Goal: Share content

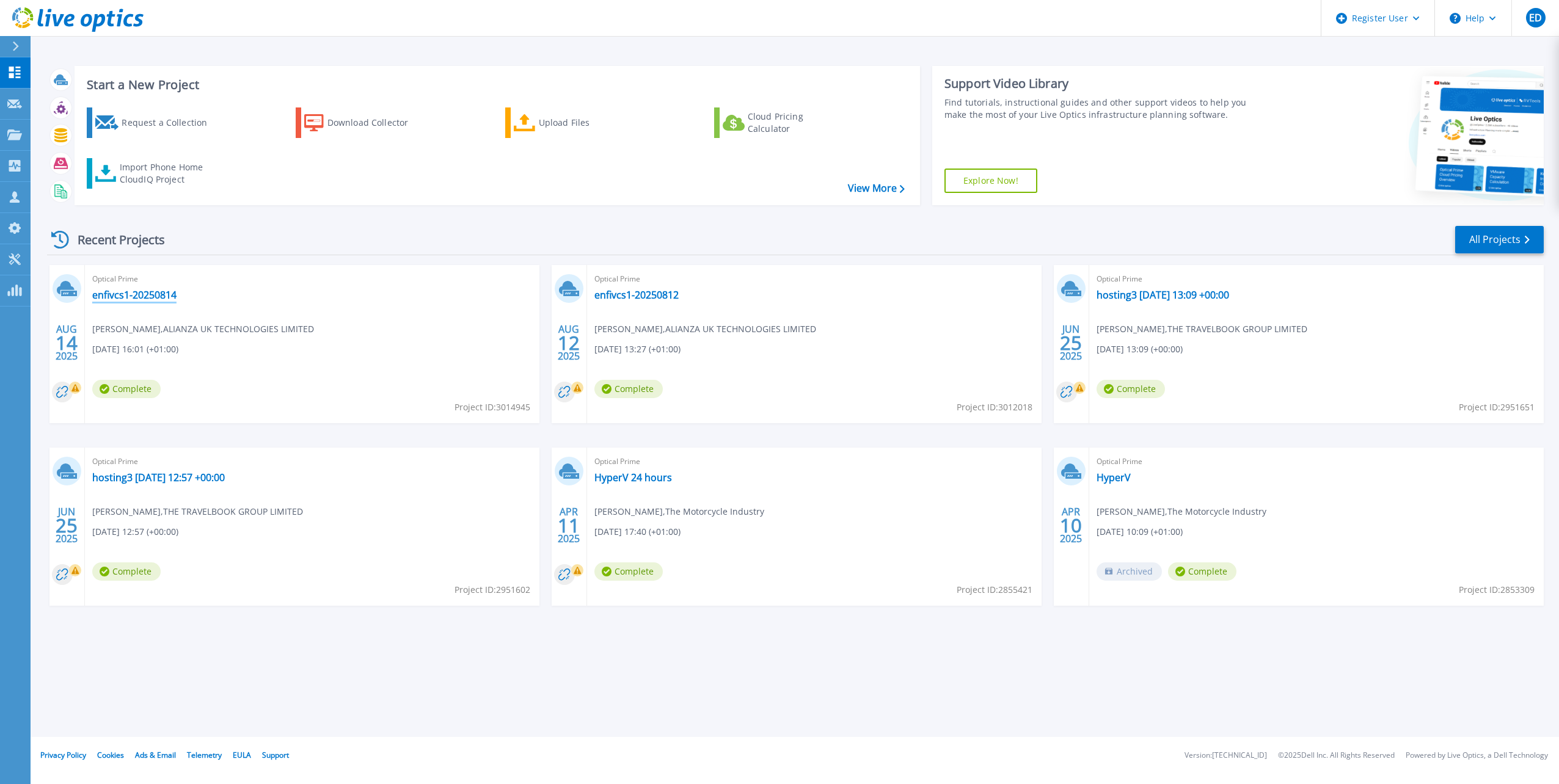
click at [152, 296] on link "enfivcs1-20250814" at bounding box center [134, 295] width 85 height 12
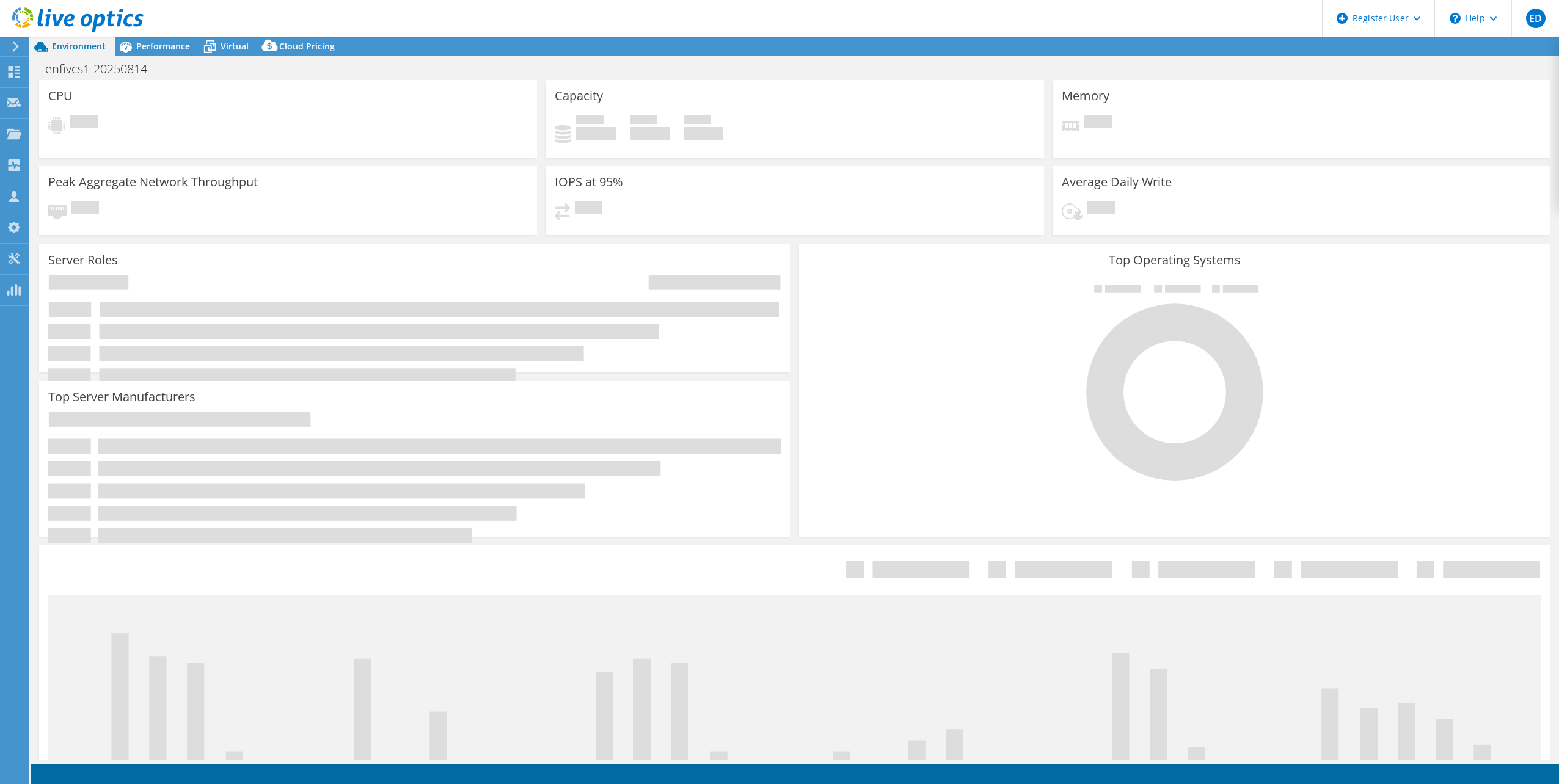
select select "USD"
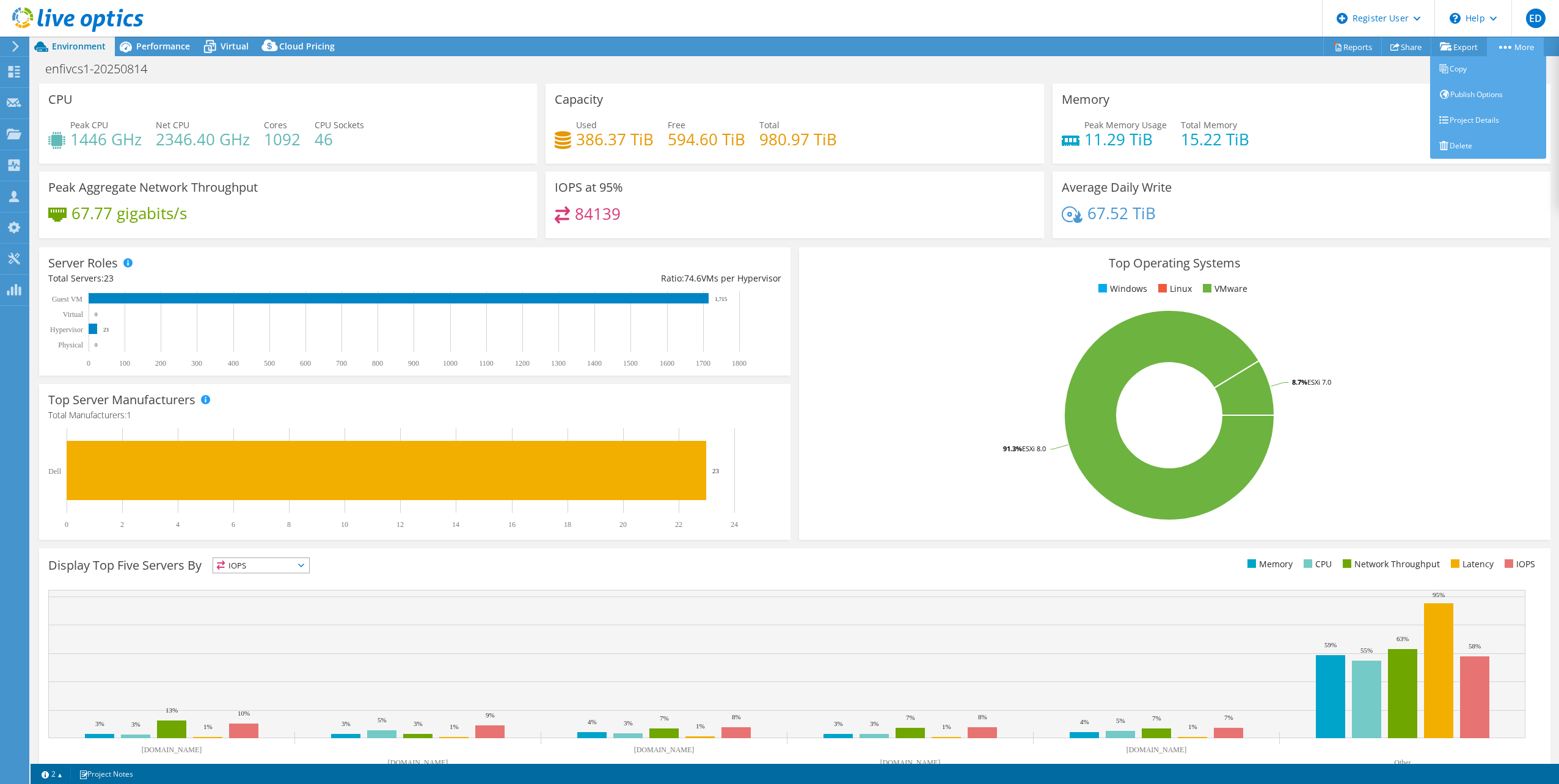
click at [1506, 51] on link "More" at bounding box center [1515, 47] width 57 height 19
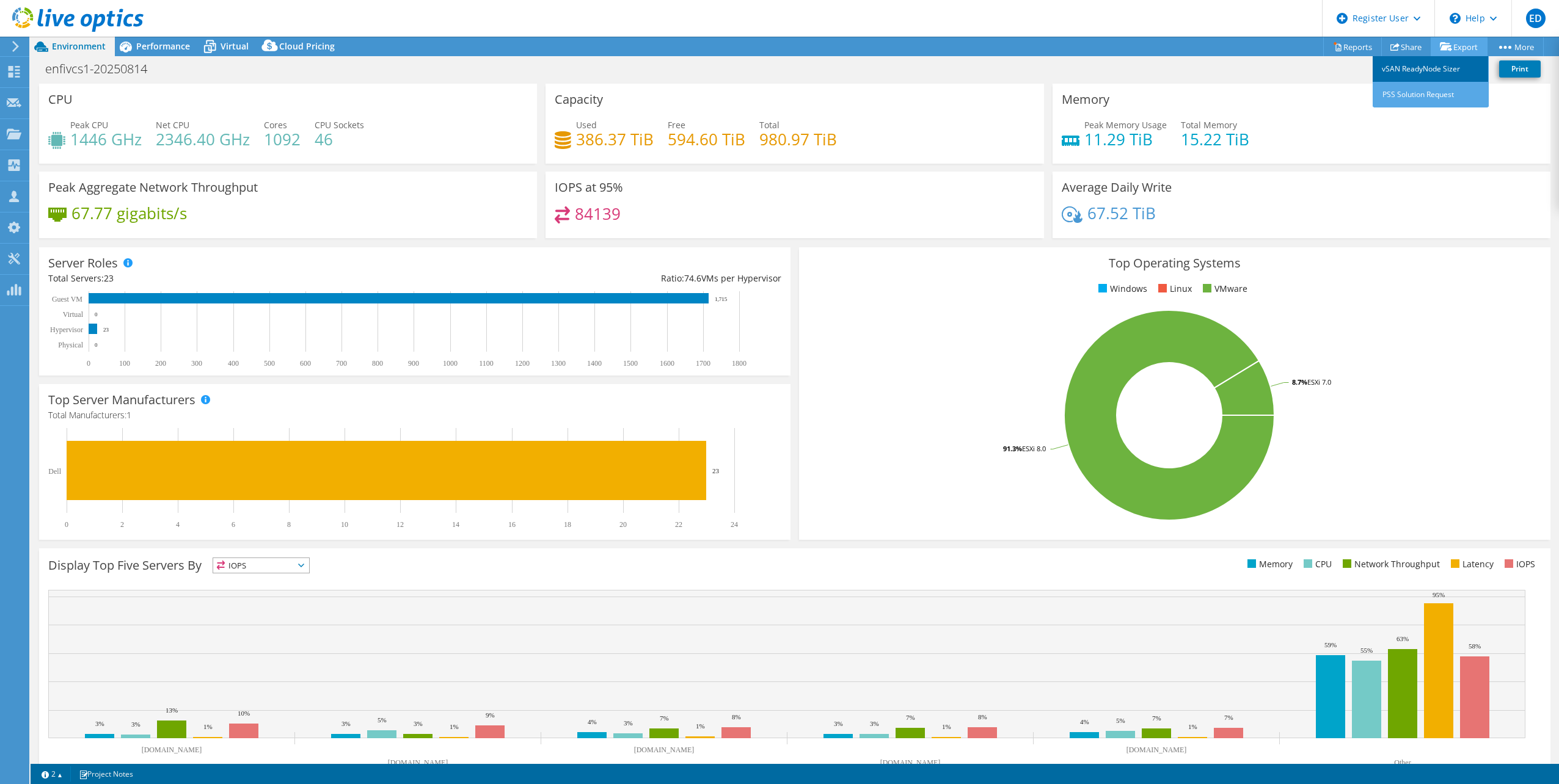
click at [1452, 70] on link "vSAN ReadyNode Sizer" at bounding box center [1430, 68] width 116 height 25
click at [1346, 44] on link "Reports" at bounding box center [1352, 47] width 58 height 19
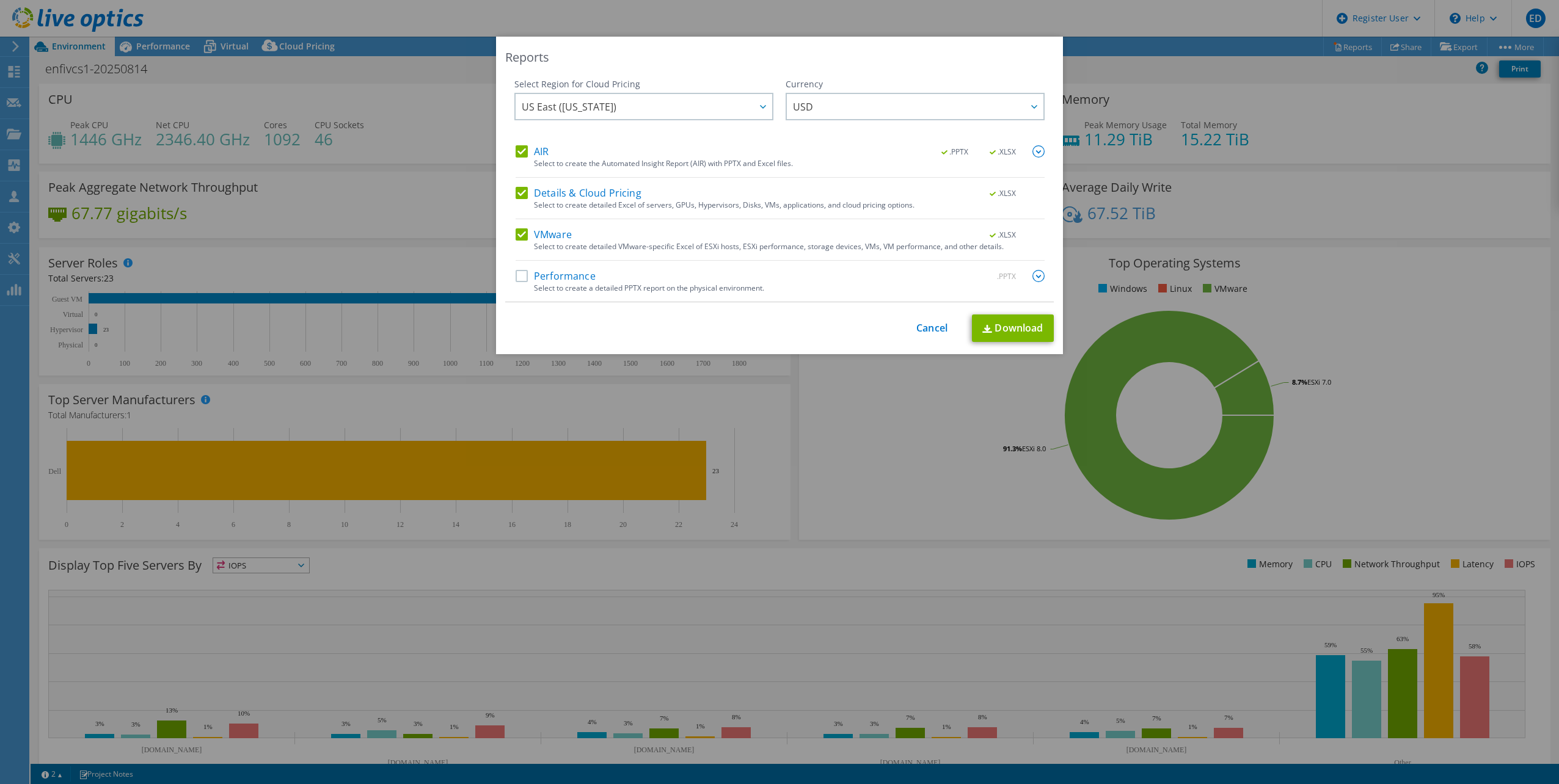
click at [1358, 382] on div "Reports Select Region for Cloud Pricing Asia Pacific (Hong Kong) Asia Pacific (…" at bounding box center [779, 392] width 1559 height 711
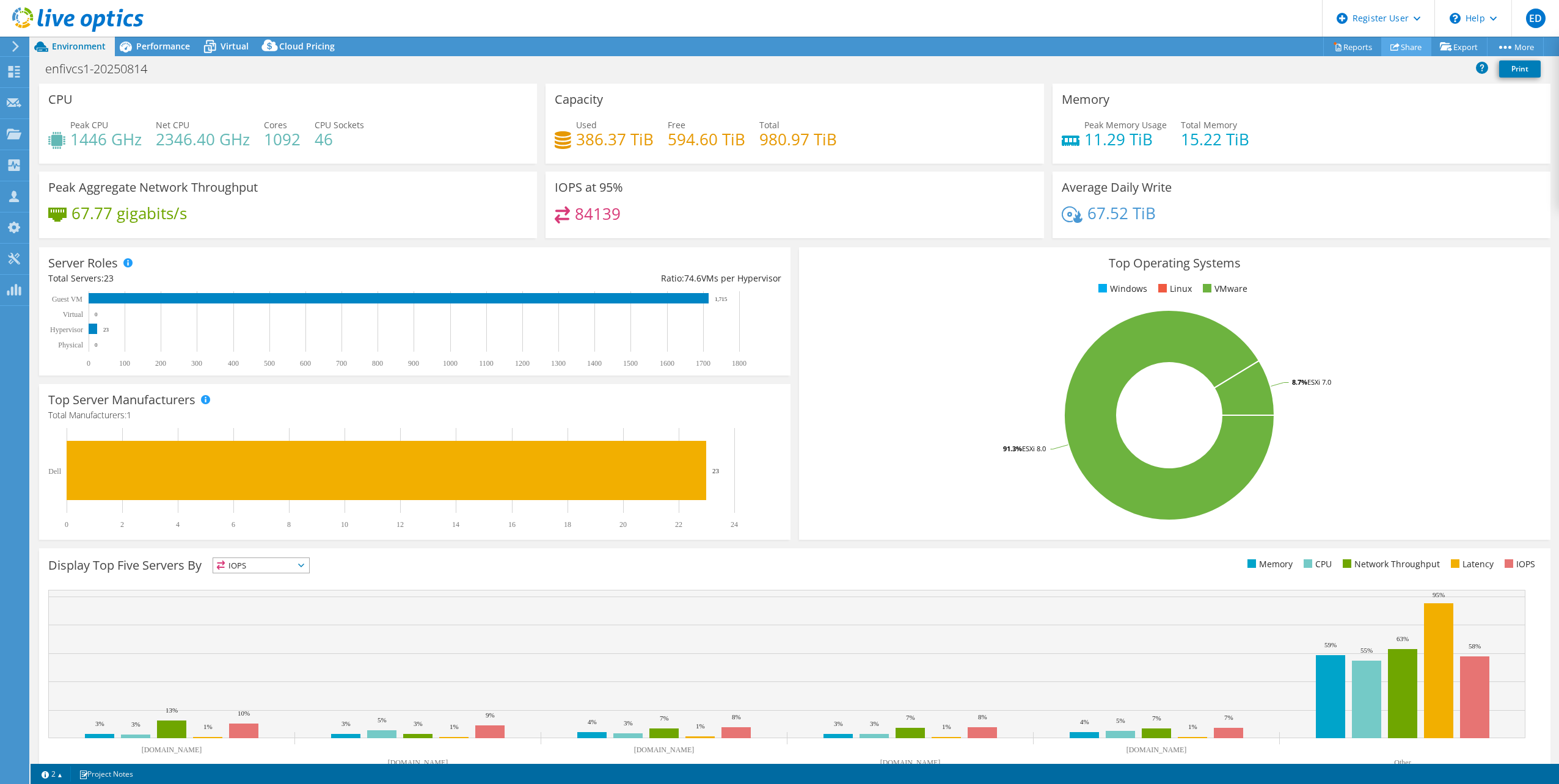
click at [1398, 42] on link "Share" at bounding box center [1406, 47] width 50 height 19
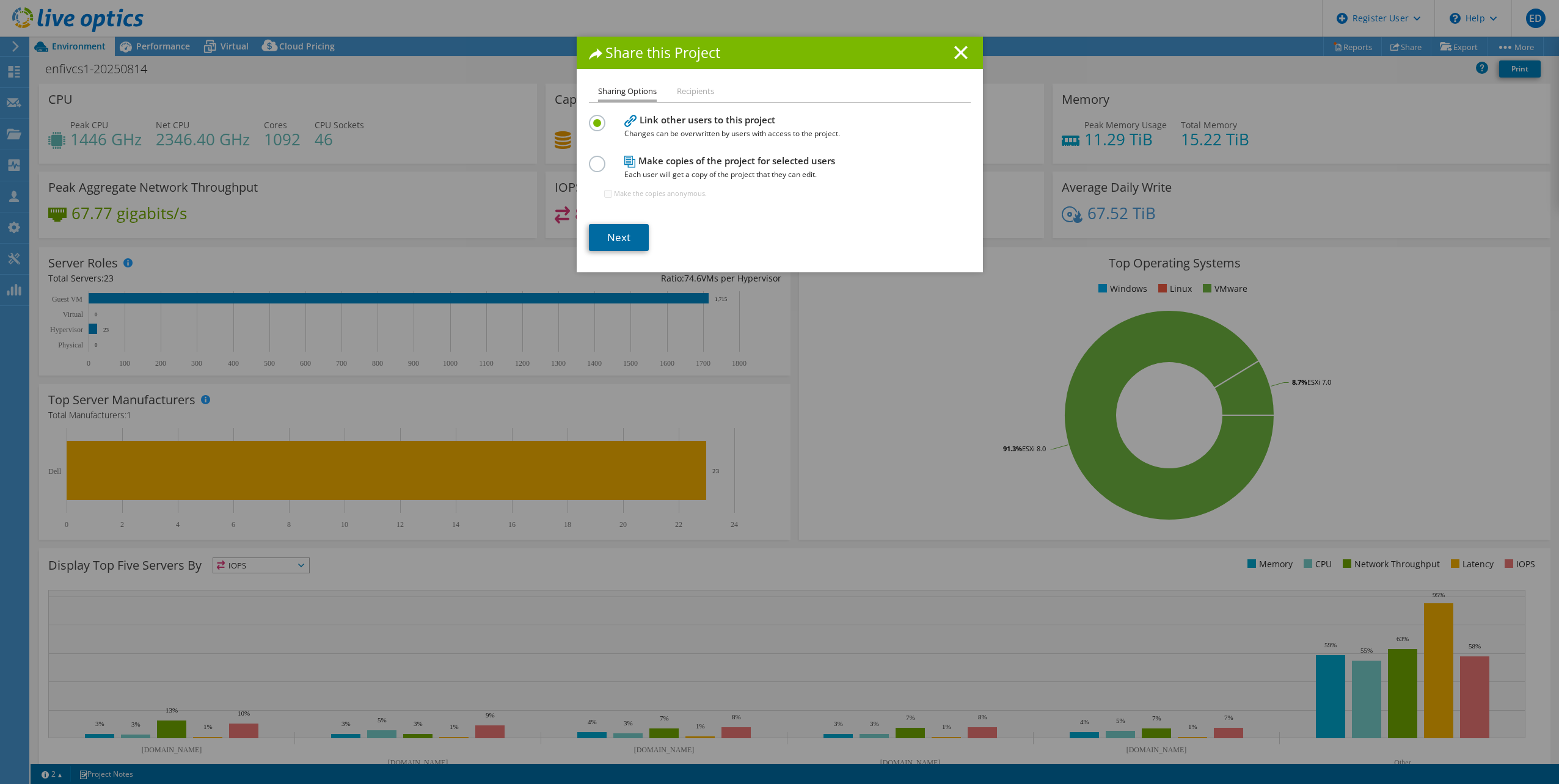
click at [623, 224] on link "Next" at bounding box center [619, 237] width 60 height 27
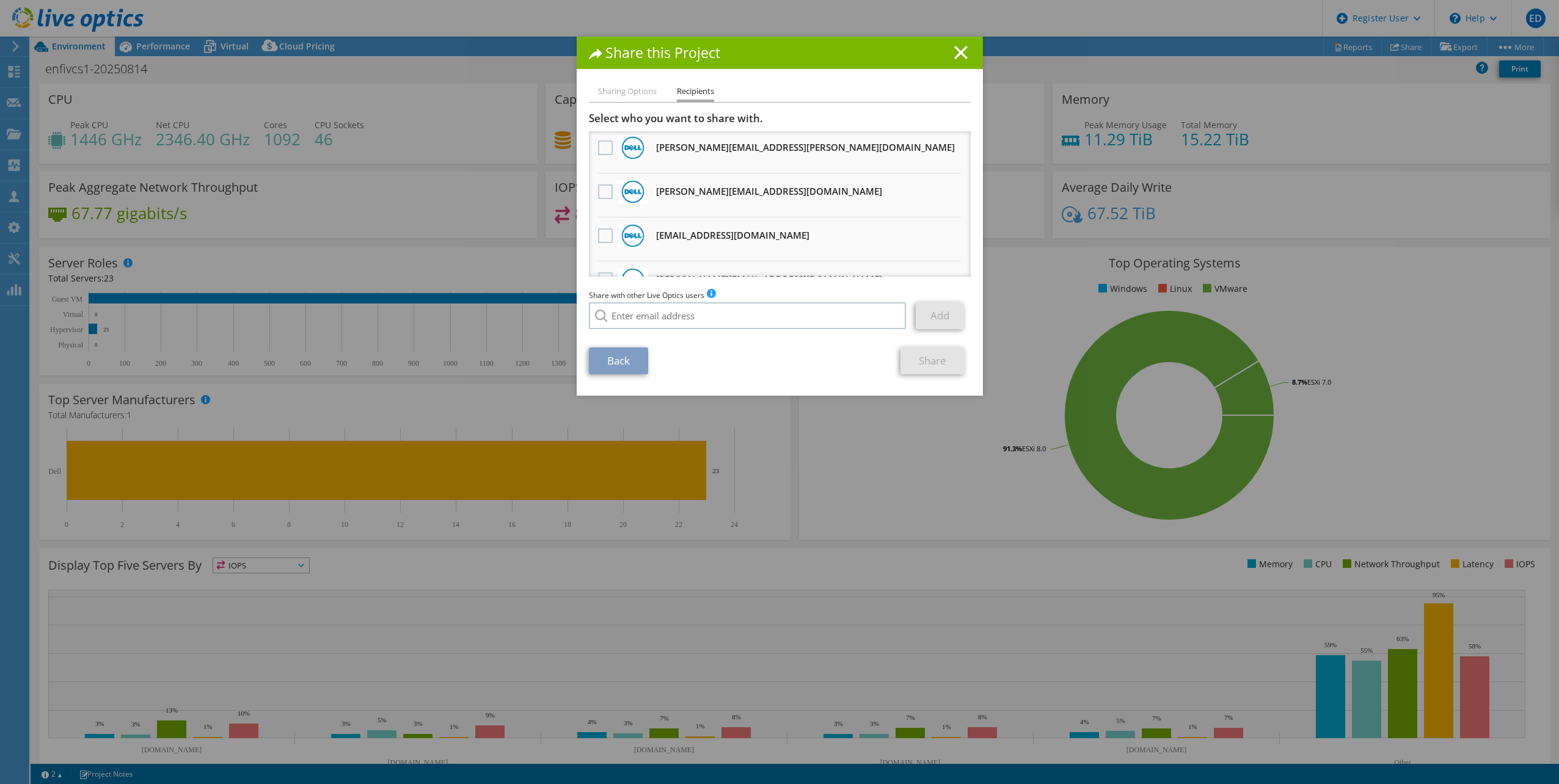
scroll to position [61, 0]
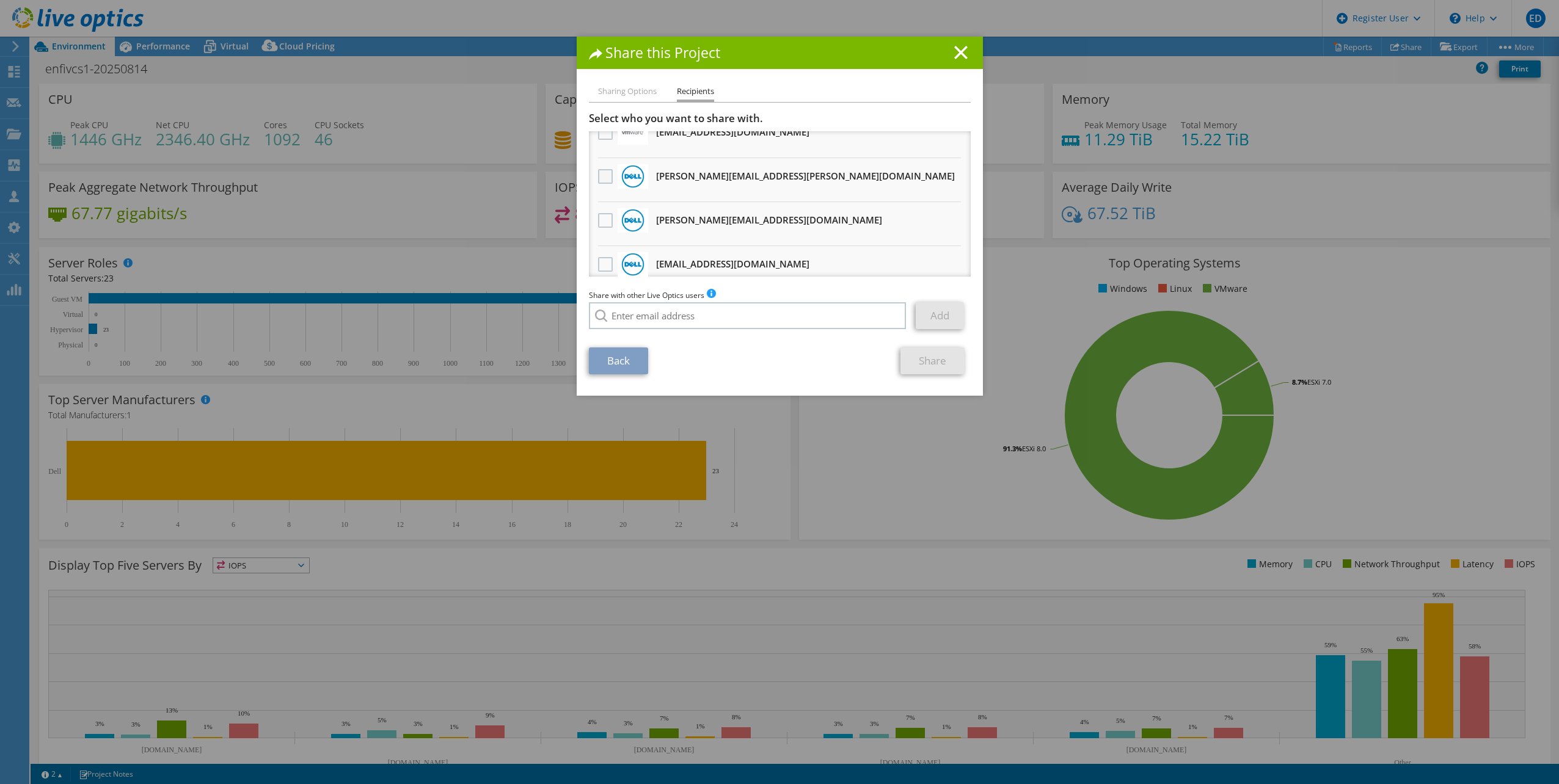
click at [608, 174] on label at bounding box center [606, 176] width 18 height 15
click at [0, 0] on input "checkbox" at bounding box center [0, 0] width 0 height 0
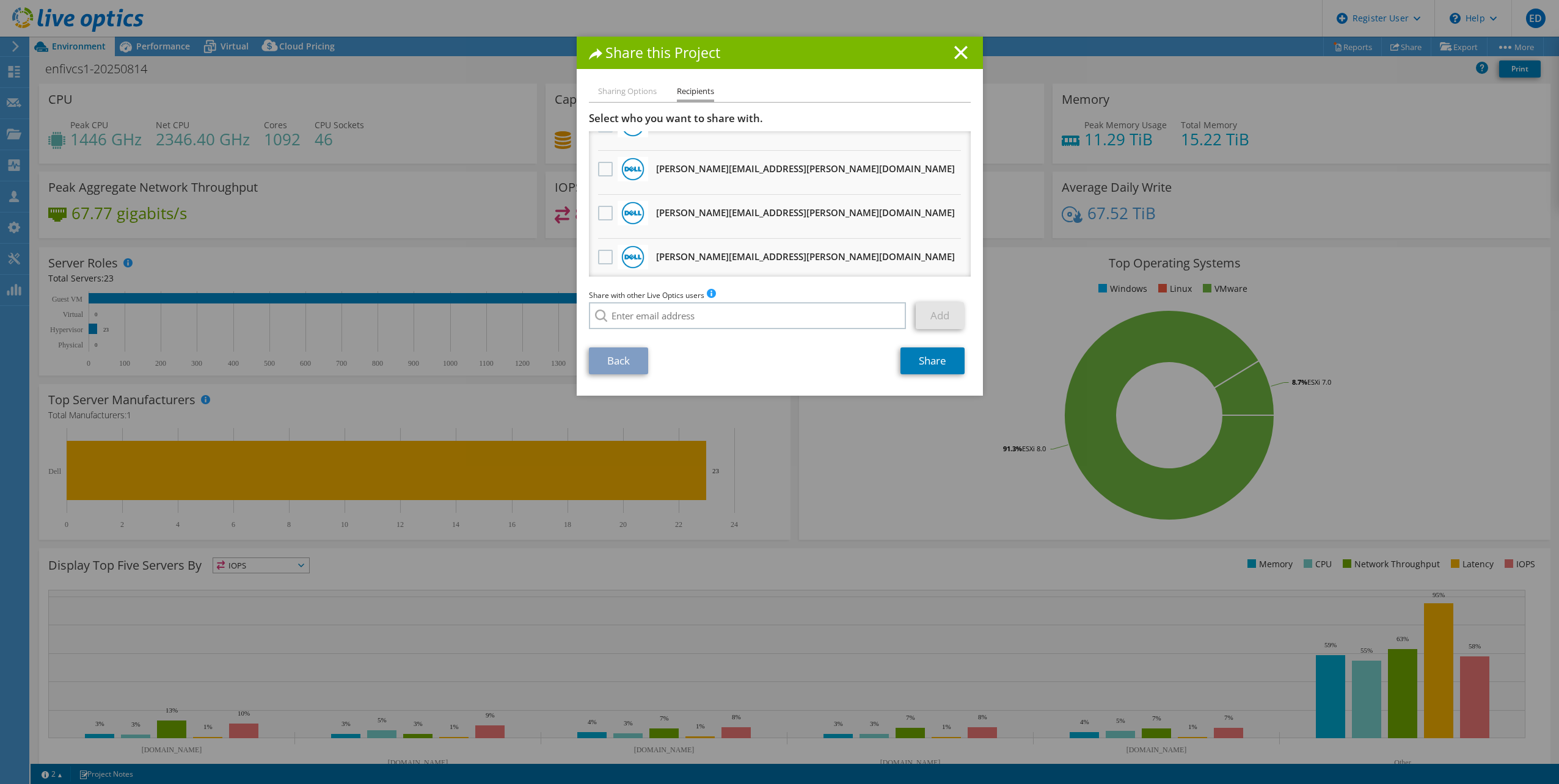
scroll to position [294, 0]
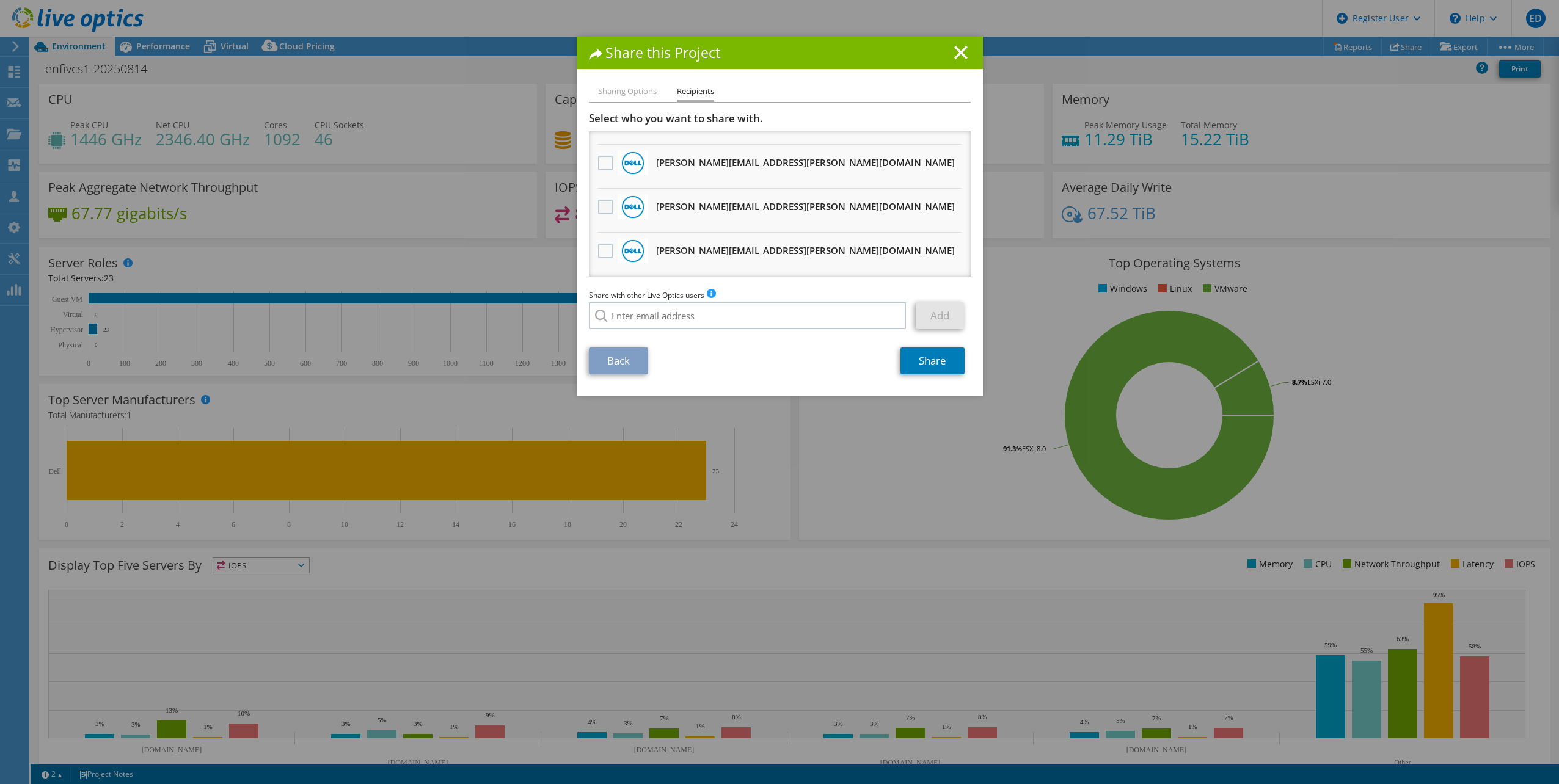
click at [598, 206] on label at bounding box center [606, 207] width 18 height 15
click at [0, 0] on input "checkbox" at bounding box center [0, 0] width 0 height 0
click at [935, 358] on link "Share" at bounding box center [932, 360] width 64 height 27
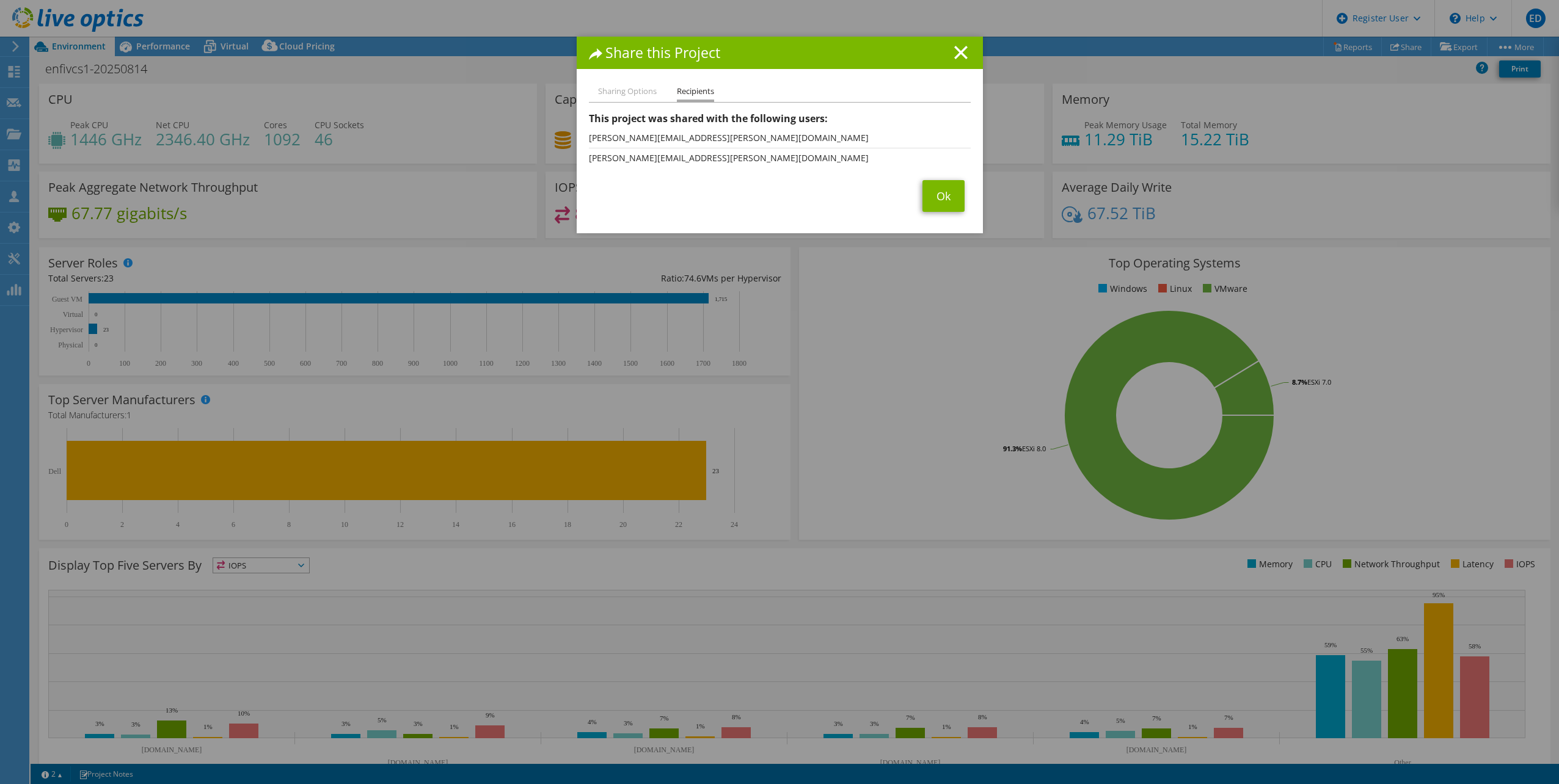
click at [956, 49] on icon at bounding box center [961, 53] width 14 height 14
